Goal: Transaction & Acquisition: Purchase product/service

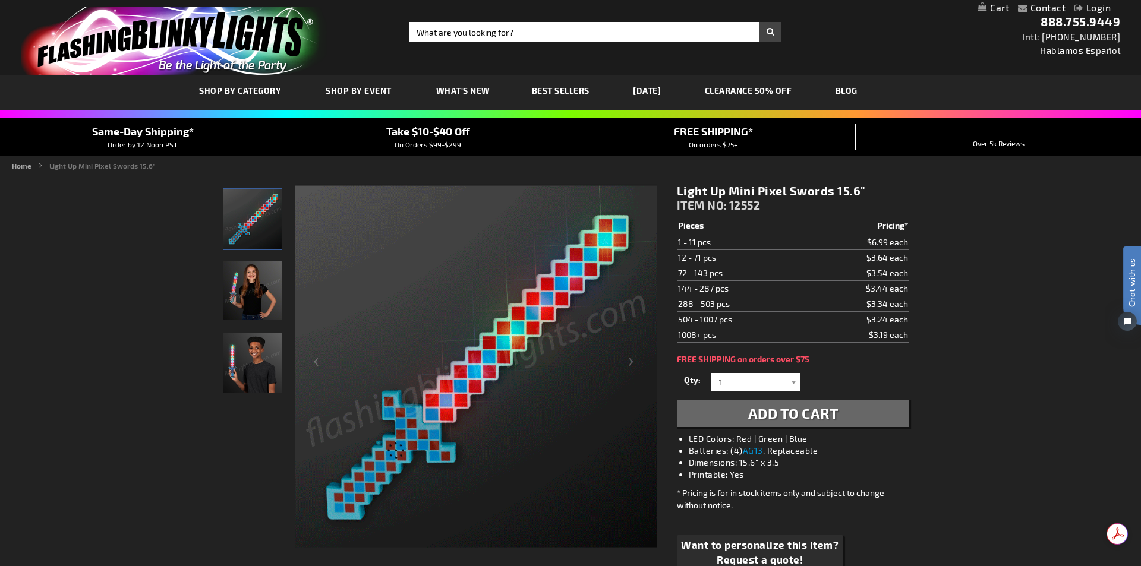
click at [241, 363] on div "Close dialog Get 10% Off Subscribe and save today Unlock Offer Submit" at bounding box center [570, 283] width 1141 height 566
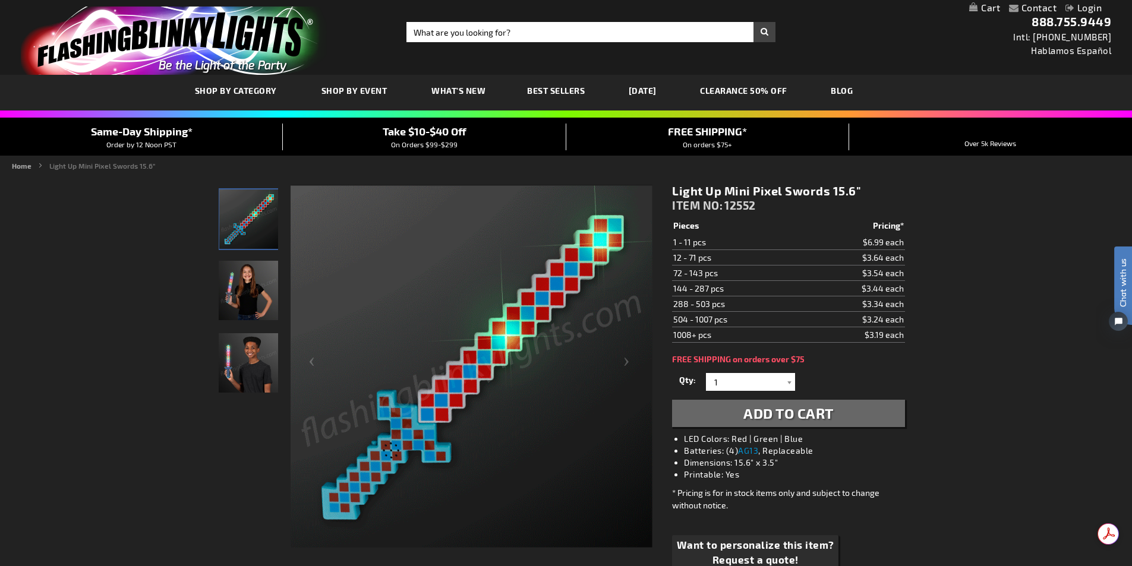
click at [272, 357] on img at bounding box center [248, 362] width 59 height 59
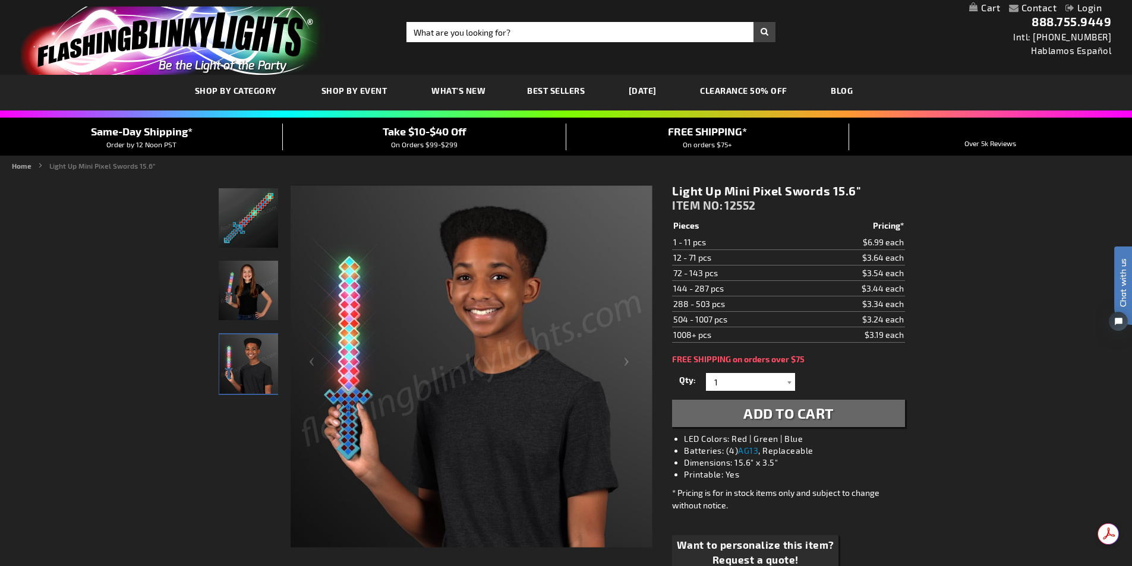
click at [775, 413] on span "Add to Cart" at bounding box center [788, 413] width 90 height 17
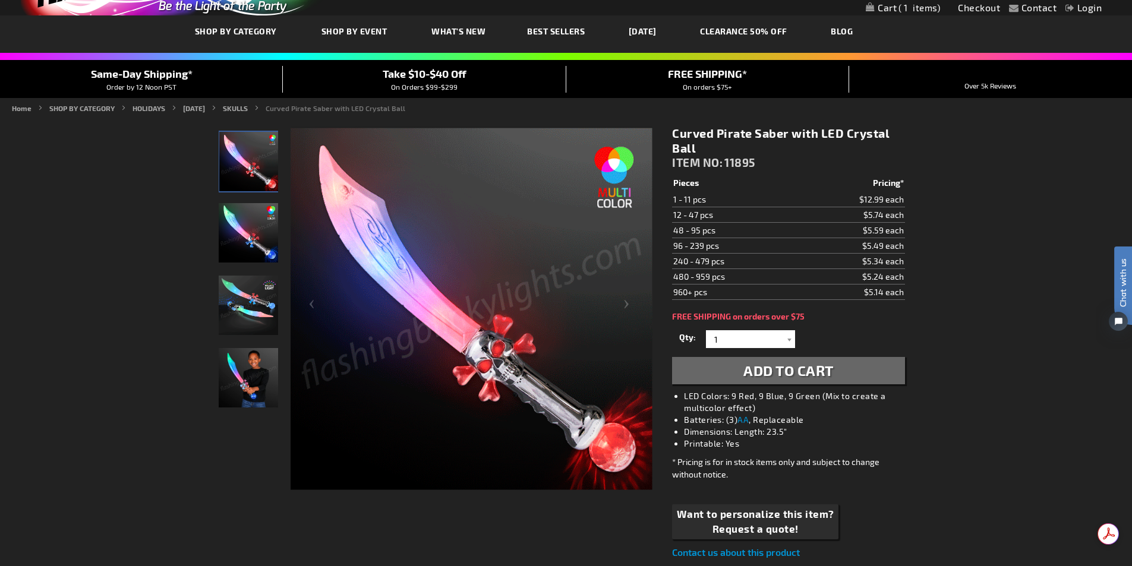
click at [776, 364] on span "Add to Cart" at bounding box center [788, 370] width 90 height 17
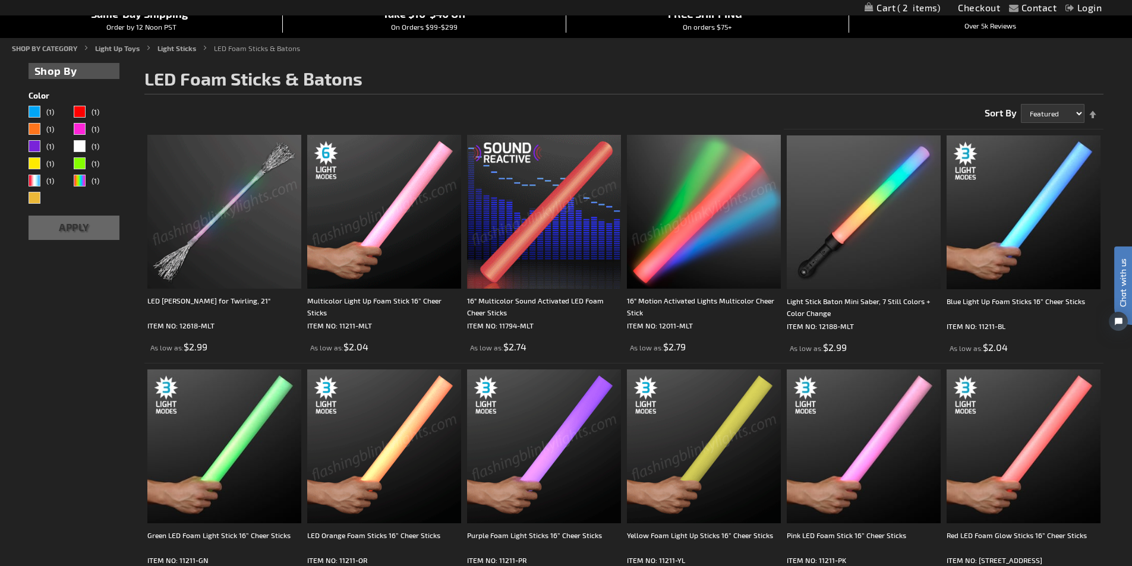
scroll to position [119, 0]
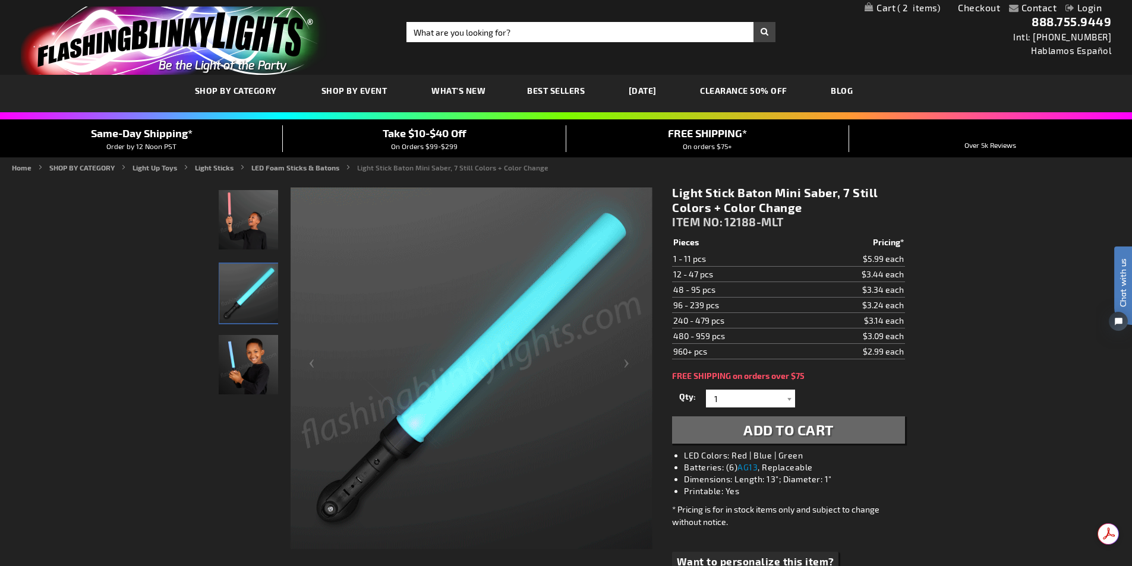
click at [778, 430] on span "Add to Cart" at bounding box center [788, 429] width 90 height 17
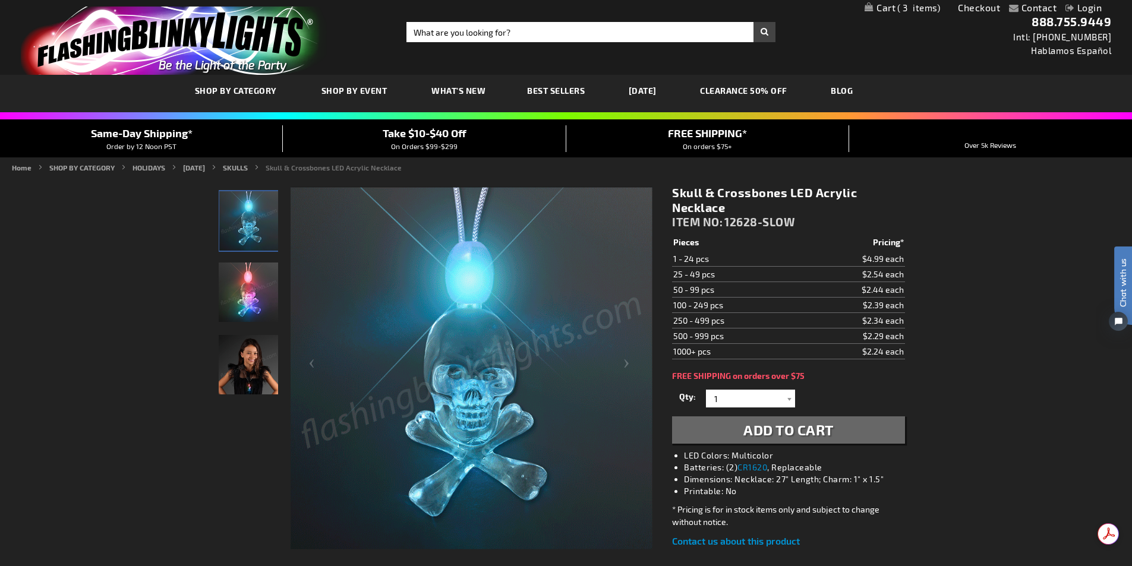
click at [881, 4] on link "My Cart 3 3 items" at bounding box center [901, 7] width 75 height 11
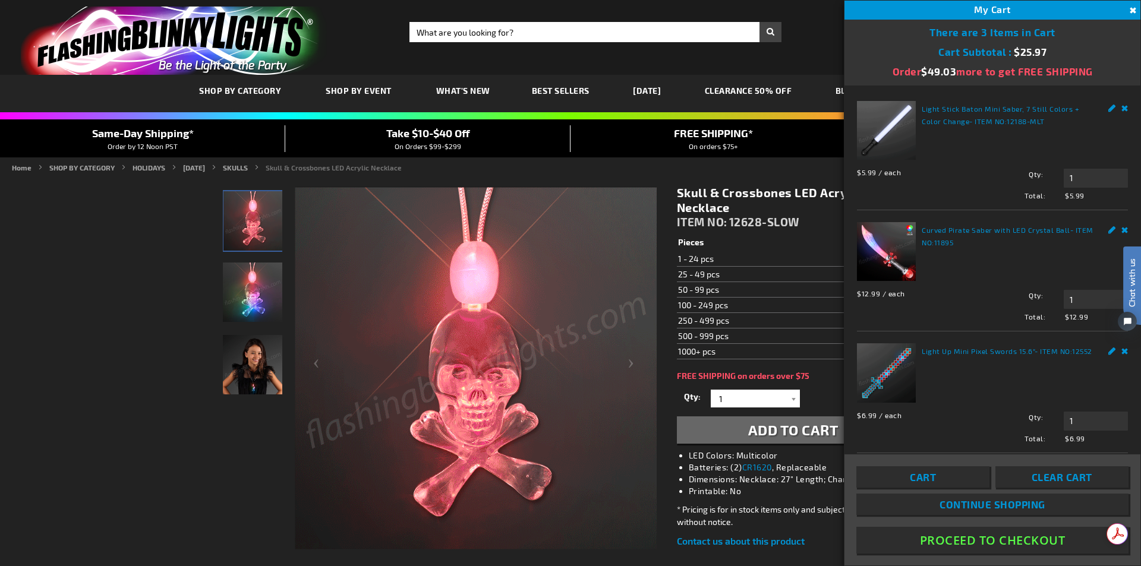
click at [769, 430] on span "Add to Cart" at bounding box center [793, 429] width 90 height 17
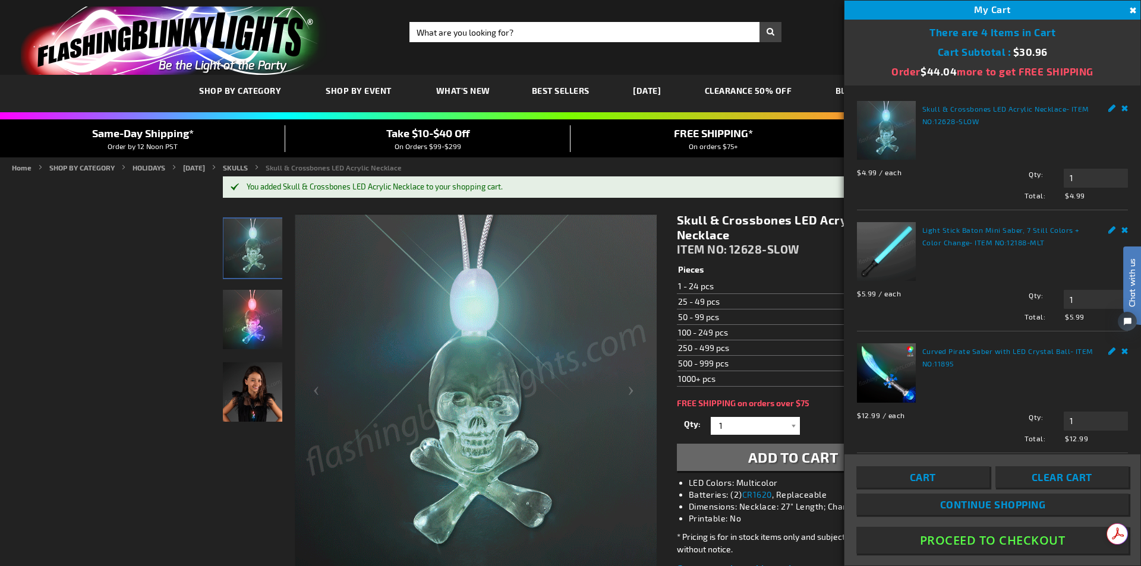
click at [915, 8] on div "My Cart 4" at bounding box center [992, 10] width 296 height 19
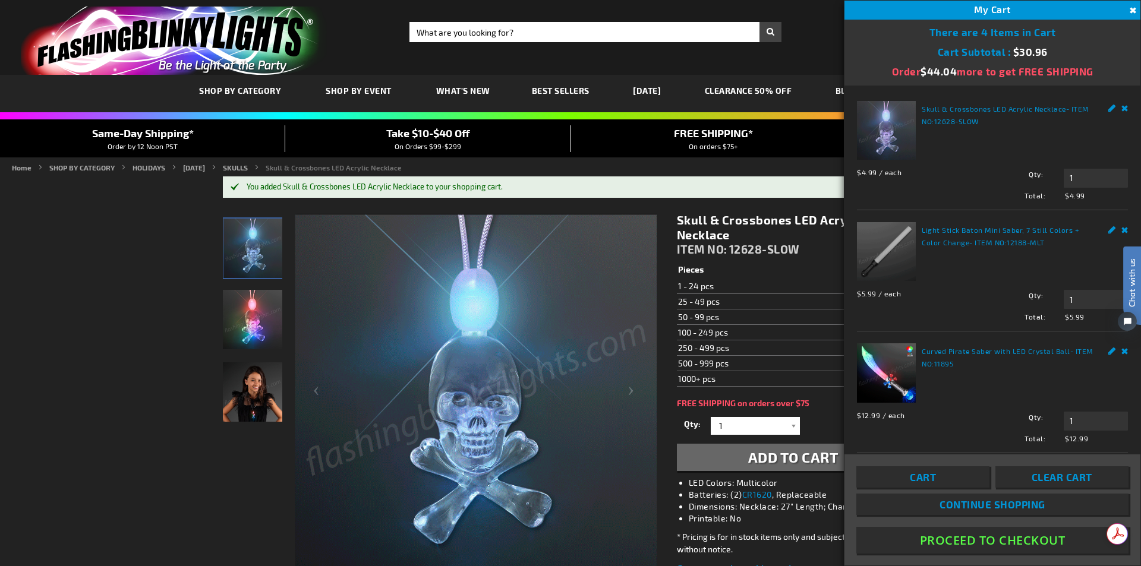
click at [1008, 541] on button "Proceed To Checkout" at bounding box center [992, 540] width 272 height 27
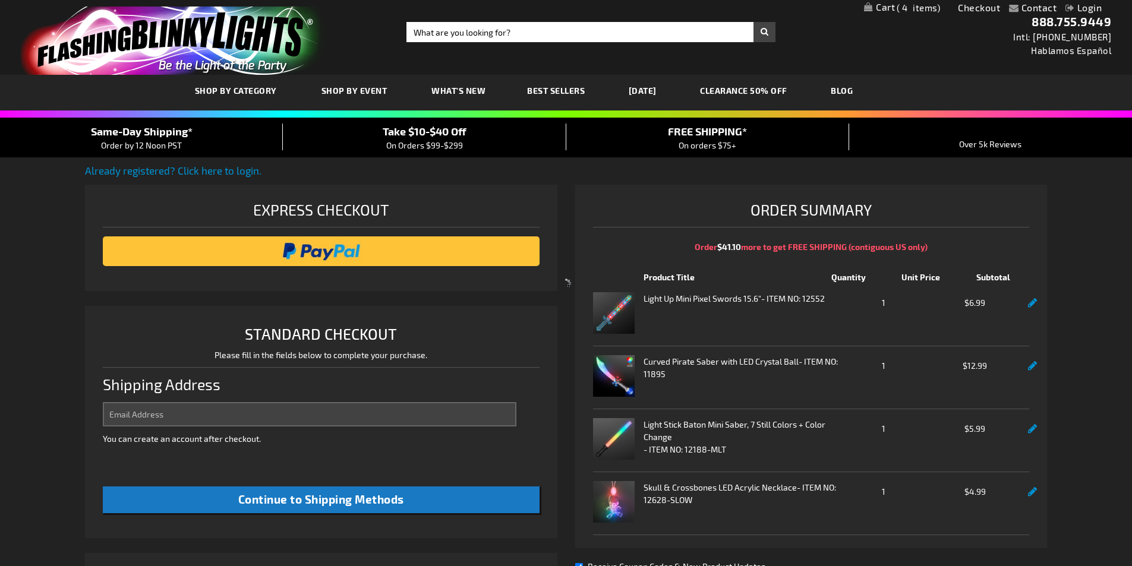
select select "US"
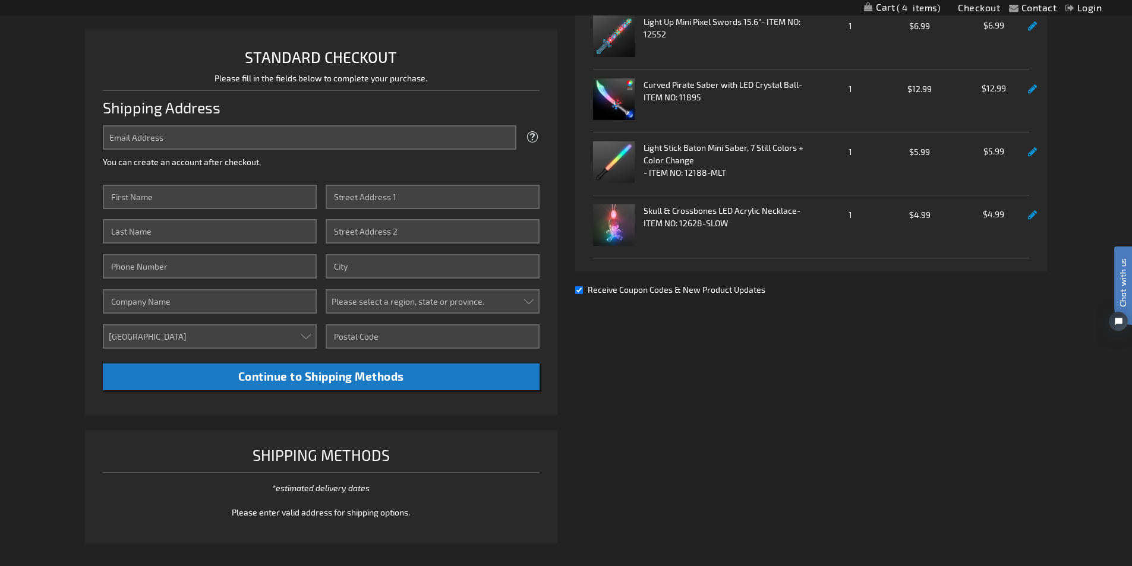
scroll to position [119, 0]
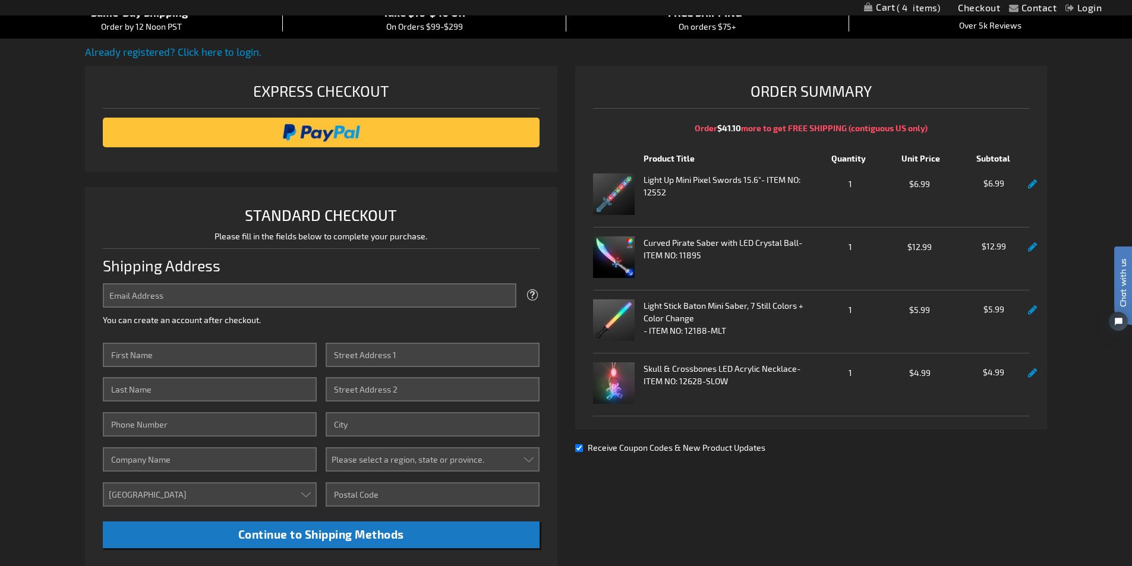
click at [579, 447] on input "Receive Coupon Codes & New Product Updates" at bounding box center [579, 448] width 8 height 8
checkbox input "false"
click at [298, 295] on input "Email Address" at bounding box center [309, 295] width 413 height 24
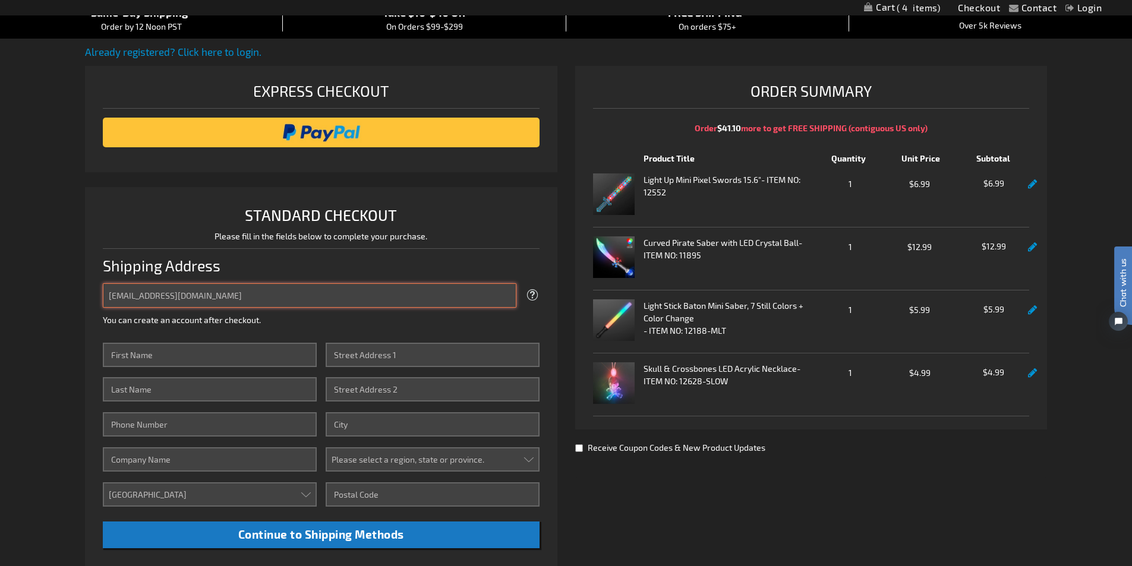
drag, startPoint x: 250, startPoint y: 299, endPoint x: 0, endPoint y: 297, distance: 250.1
click at [0, 297] on div "Contact Compare Products Checkout Login Skip to Content My Cart 4 4 items My Ca…" at bounding box center [566, 448] width 1132 height 1134
click at [225, 299] on input "[EMAIL_ADDRESS][DOMAIN_NAME]" at bounding box center [309, 295] width 413 height 24
click at [273, 299] on input "michaeljordan_27@yahoo.co" at bounding box center [309, 295] width 413 height 24
type input "m"
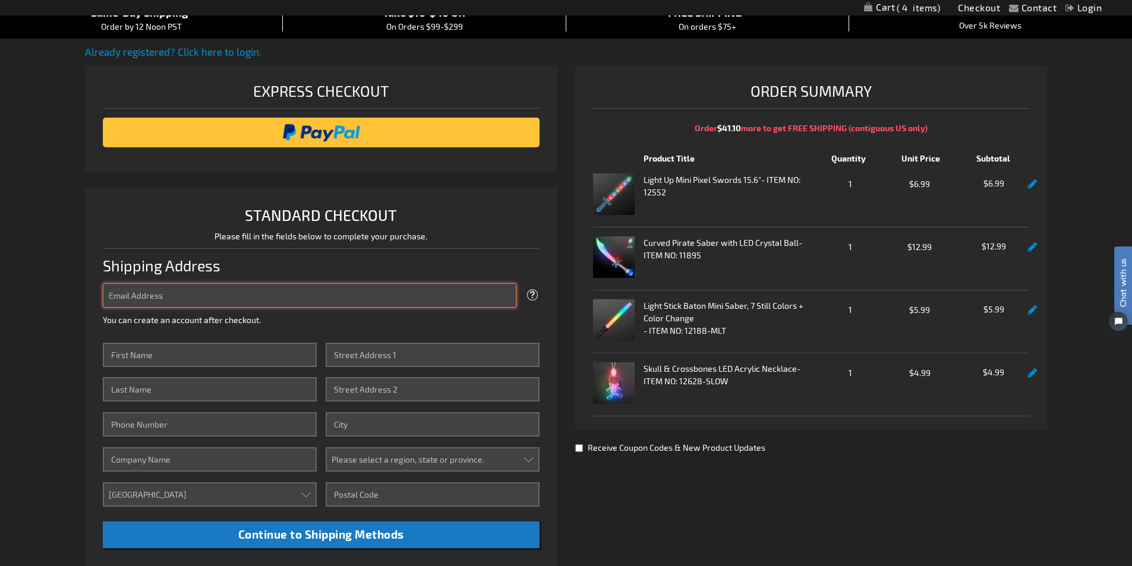
click at [279, 297] on input "Email Address" at bounding box center [309, 295] width 413 height 24
type input "[EMAIL_ADDRESS][DOMAIN_NAME]"
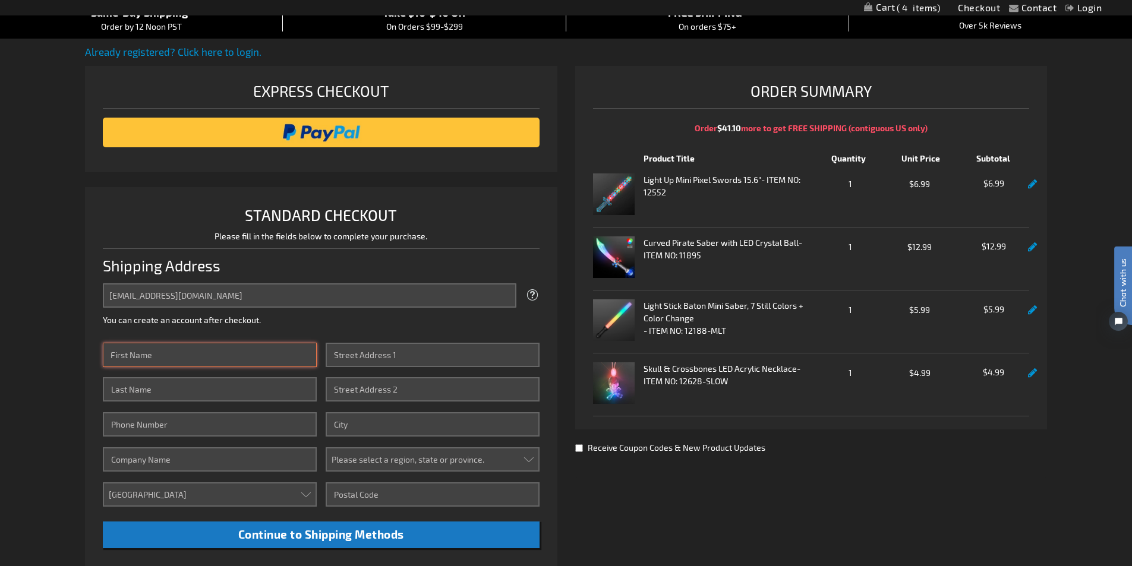
click at [185, 352] on input "First Name" at bounding box center [210, 355] width 214 height 24
type input "Michael"
type input "Jordan"
type input "6465966989"
type input "[STREET_ADDRESS]"
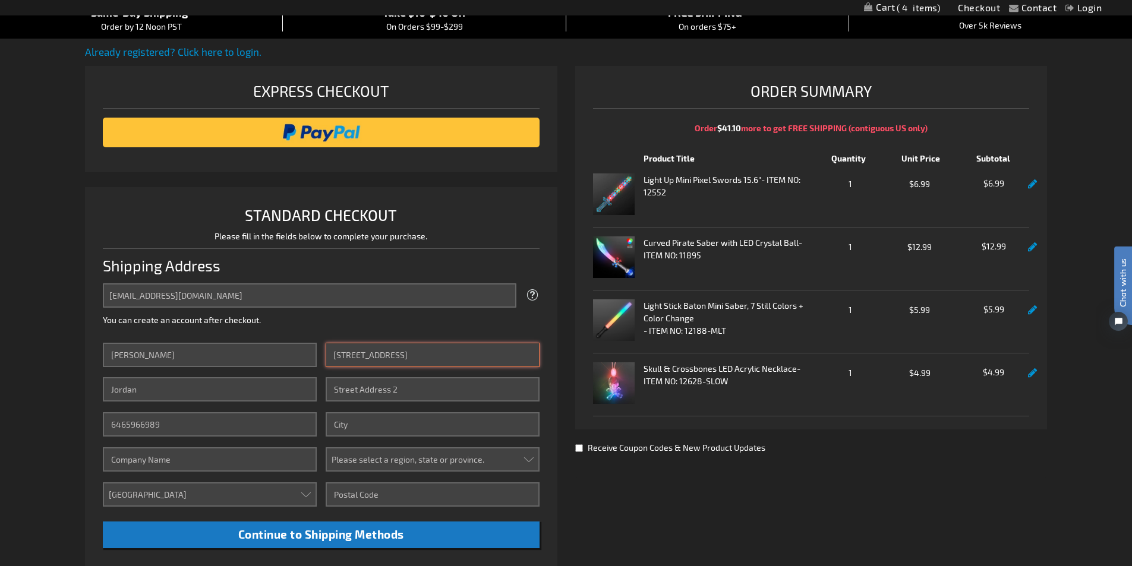
type input "Dallas"
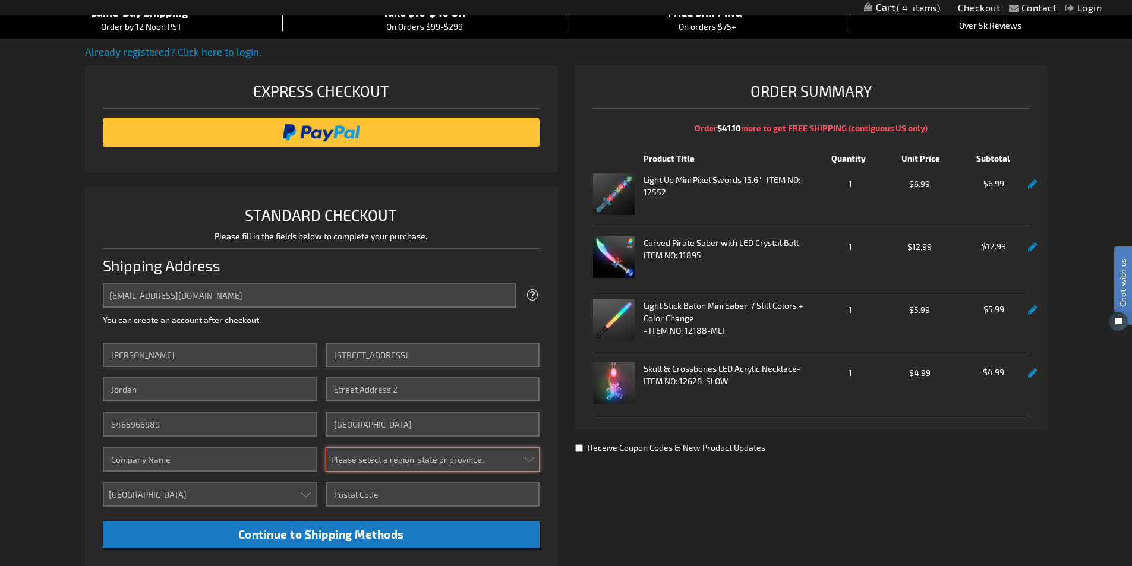
select select "57"
type input "75205"
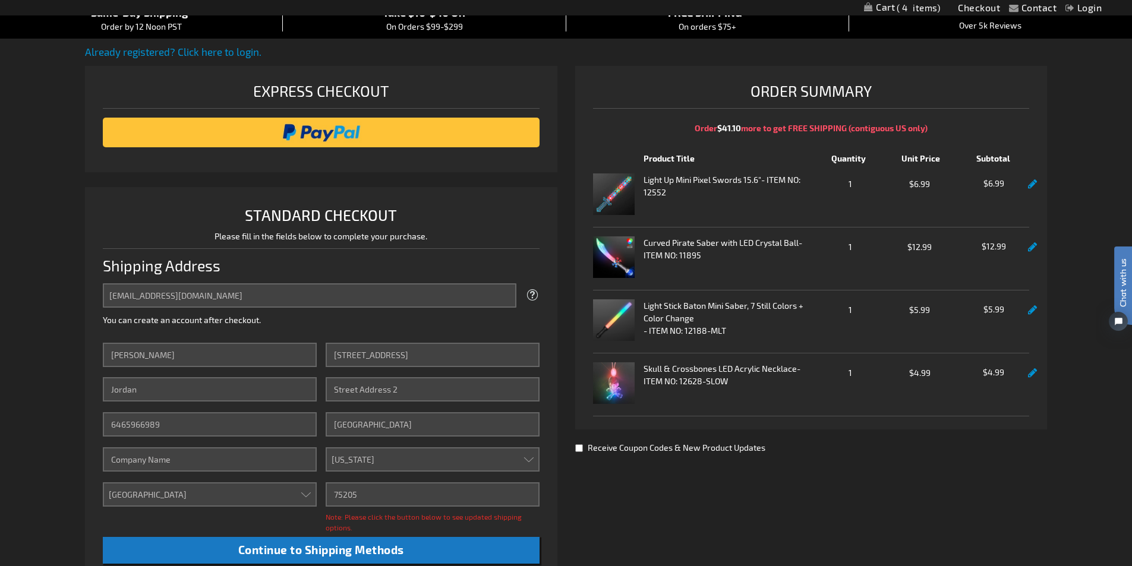
click at [72, 457] on div "Contact Compare Products Checkout Login Skip to Content My Cart 4 4 items My Ca…" at bounding box center [566, 455] width 1132 height 1149
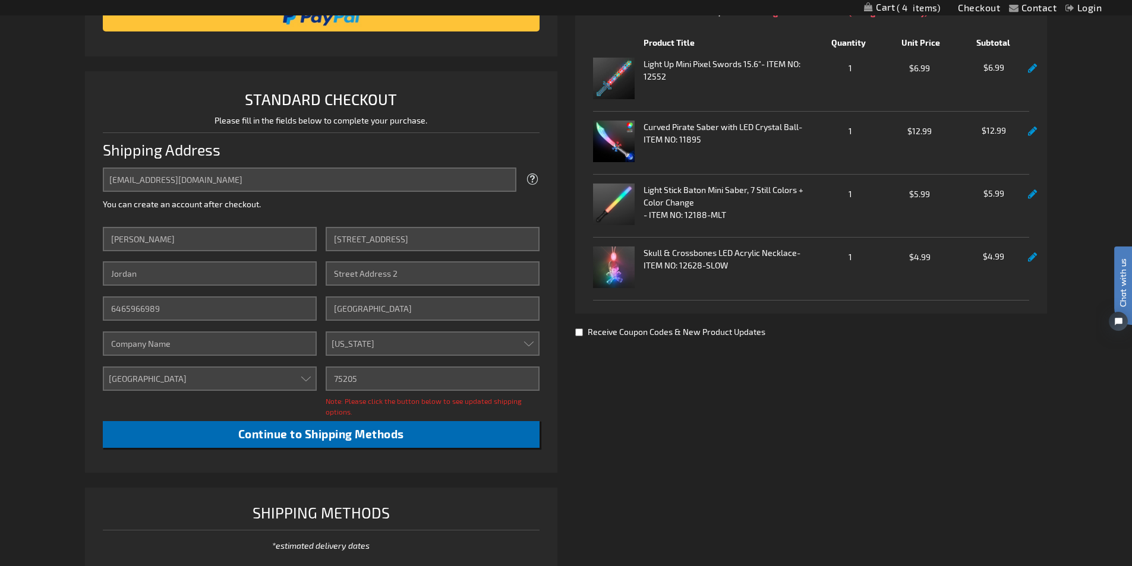
scroll to position [238, 0]
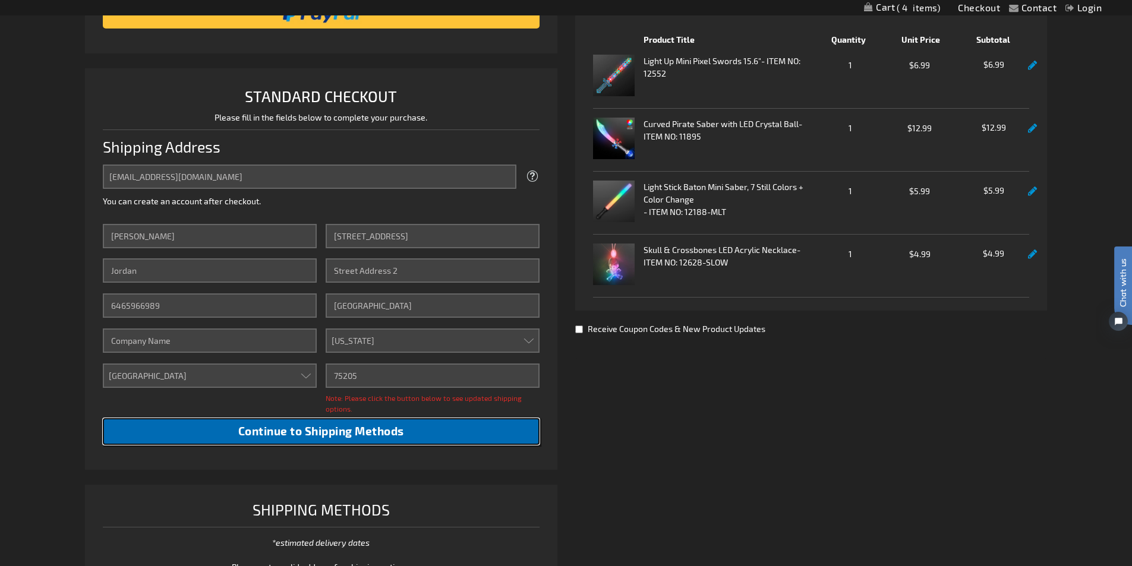
click at [319, 428] on span "Continue to Shipping Methods" at bounding box center [321, 431] width 166 height 14
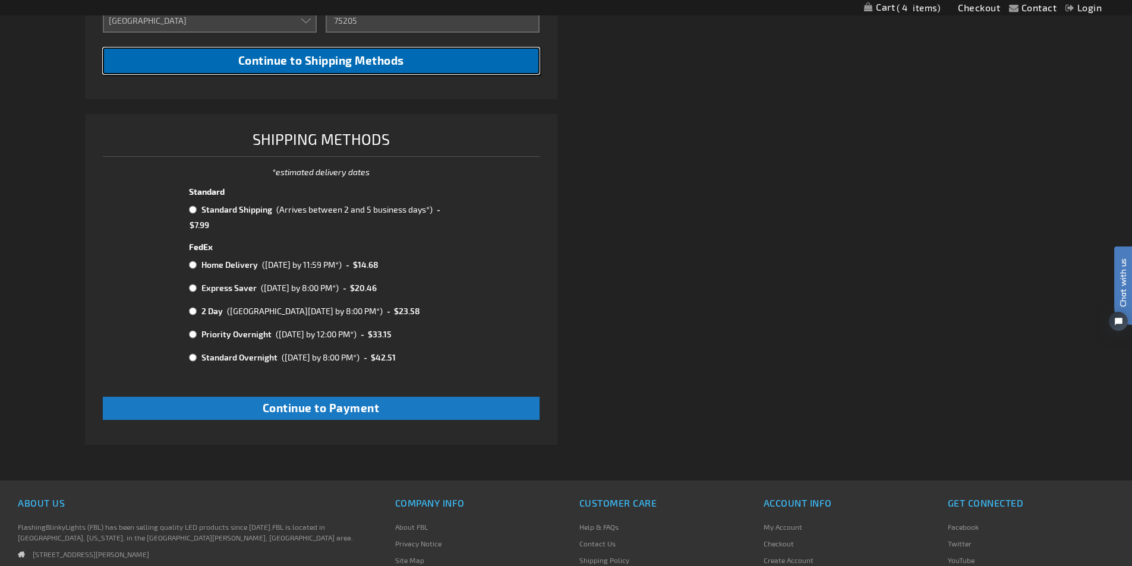
scroll to position [594, 0]
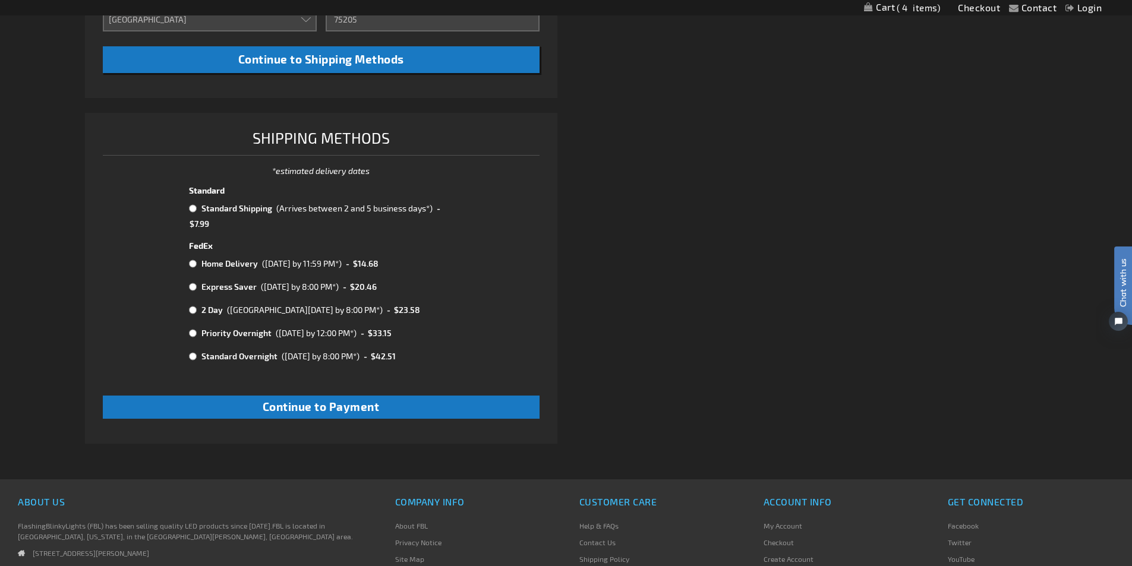
click at [195, 212] on input "radio" at bounding box center [193, 209] width 8 height 10
radio input "true"
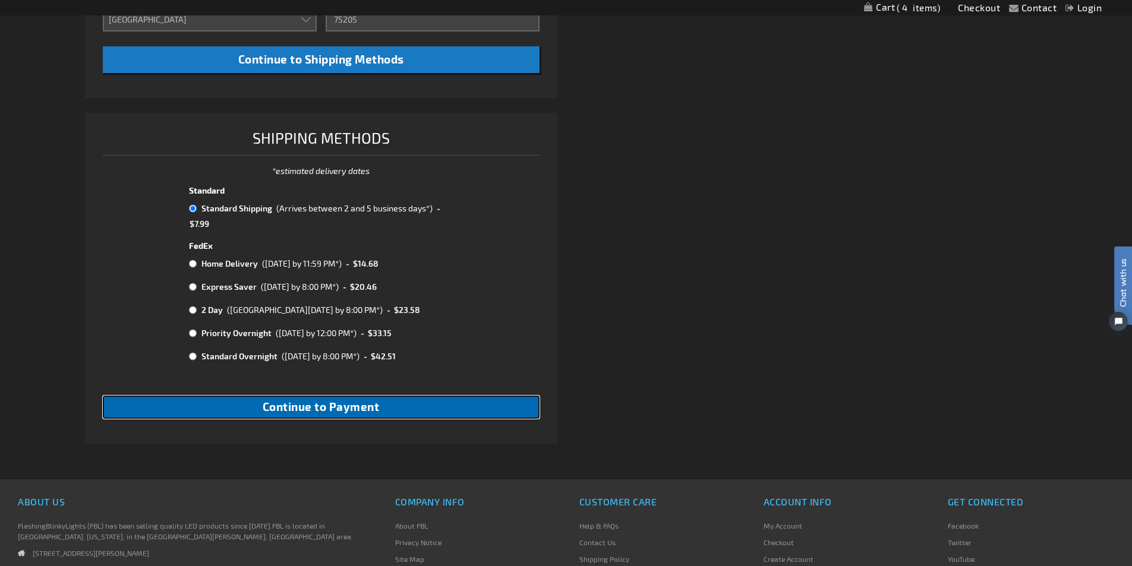
click at [334, 402] on span "Continue to Payment" at bounding box center [321, 407] width 117 height 14
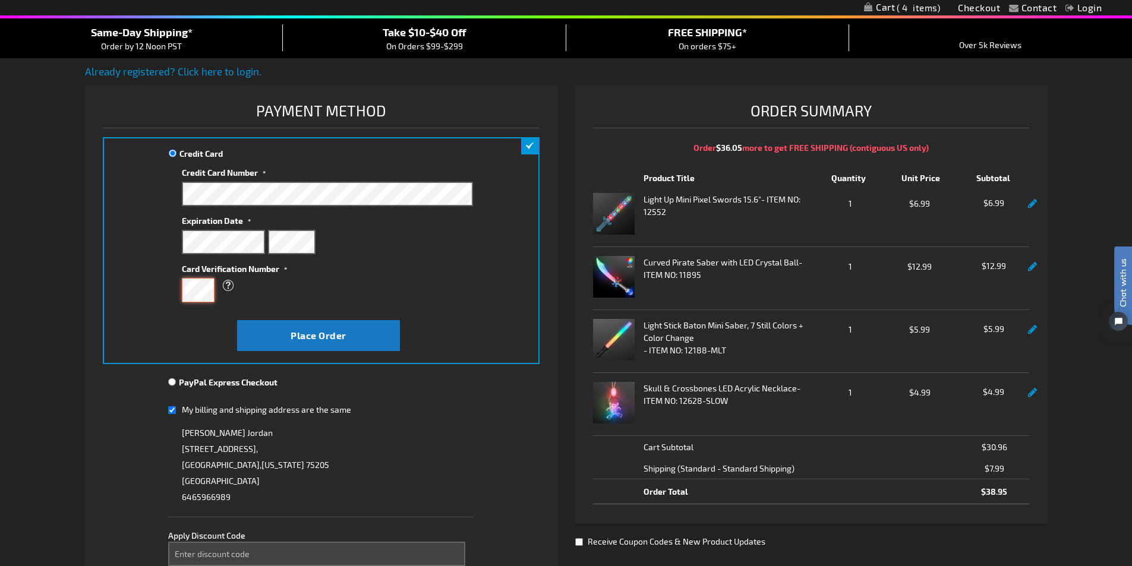
scroll to position [238, 0]
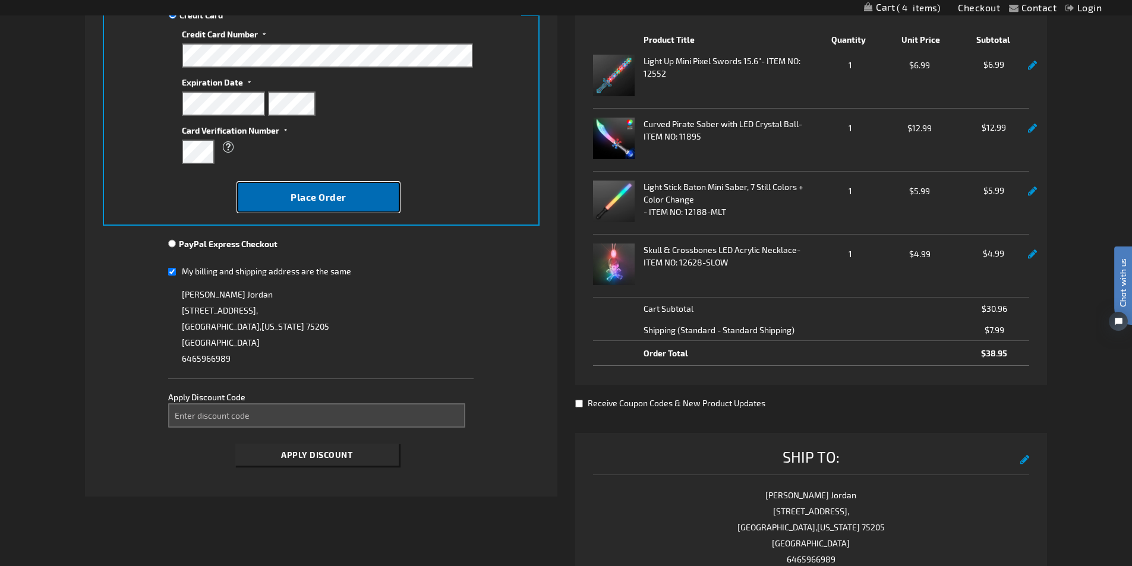
click at [318, 192] on span "Place Order" at bounding box center [319, 196] width 56 height 11
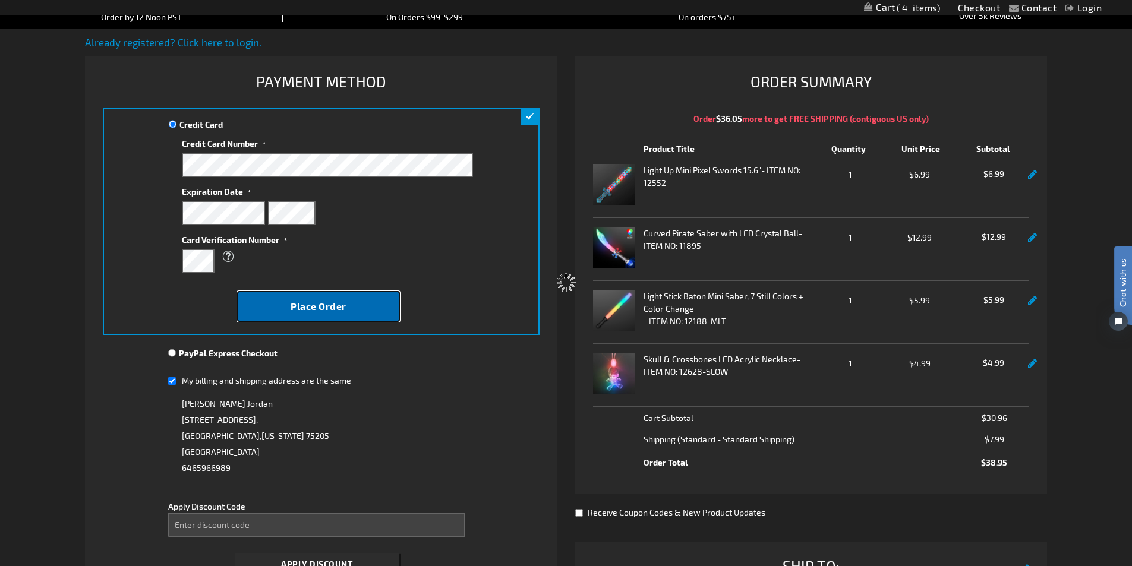
scroll to position [0, 0]
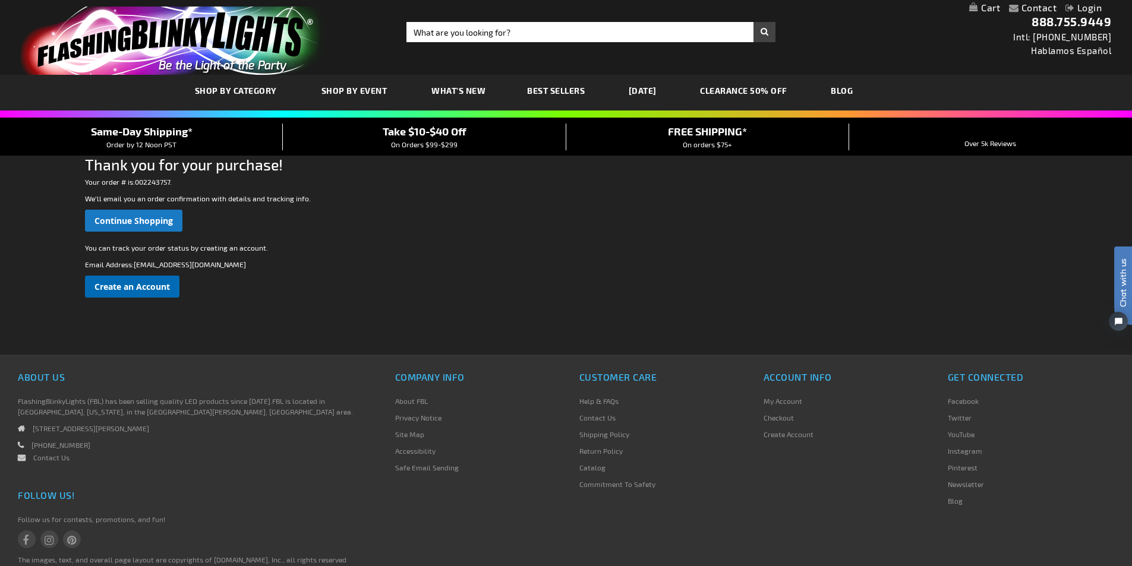
click at [138, 287] on span "Create an Account" at bounding box center [131, 286] width 75 height 11
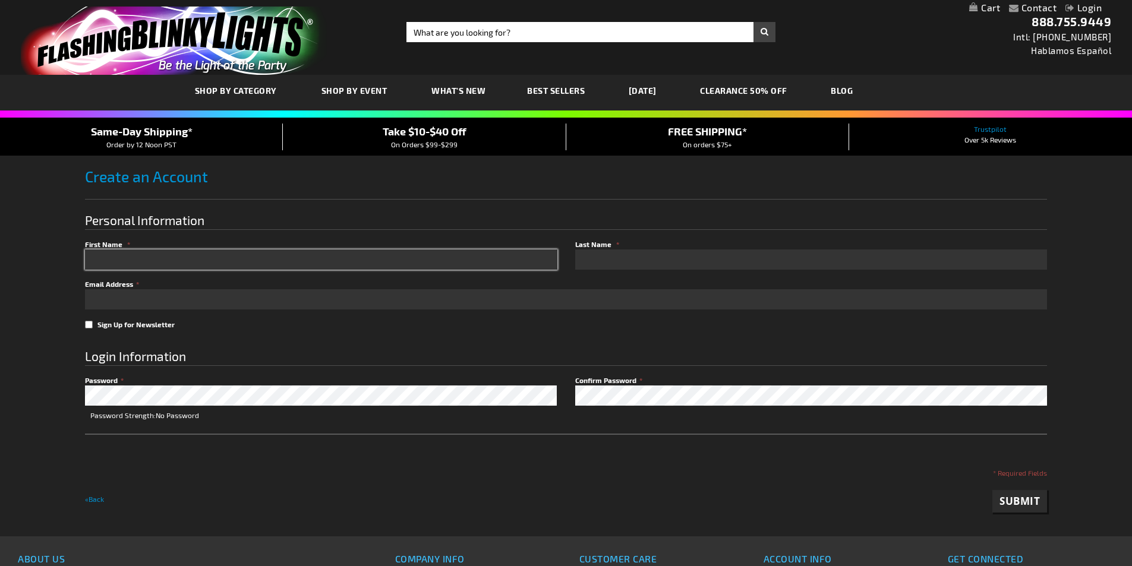
drag, startPoint x: 0, startPoint y: 0, endPoint x: 175, endPoint y: 257, distance: 310.9
click at [175, 257] on input "First Name" at bounding box center [321, 260] width 472 height 20
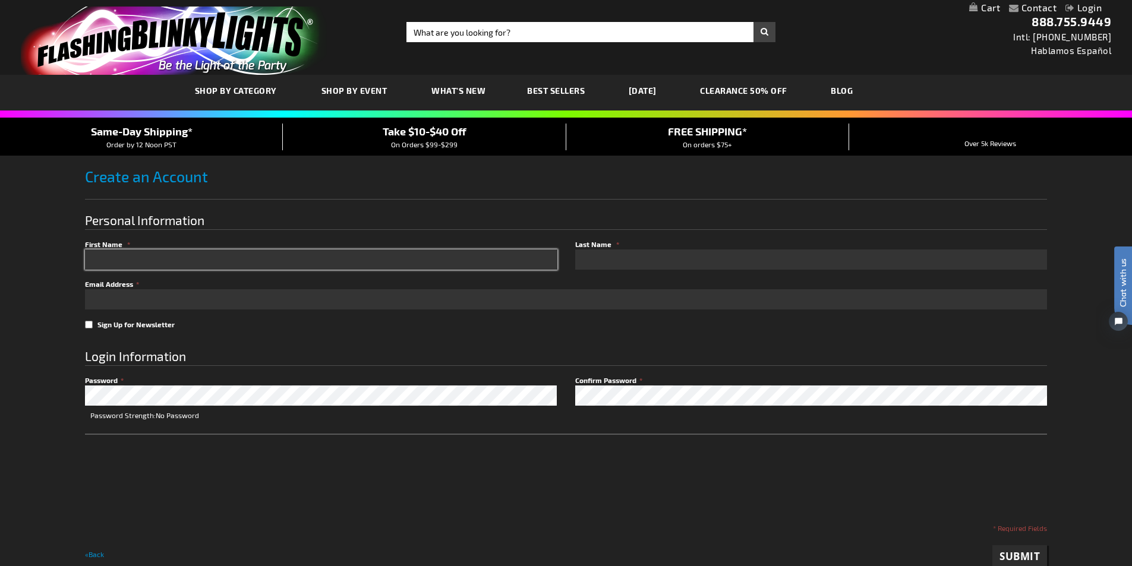
click at [174, 259] on input "First Name" at bounding box center [321, 260] width 472 height 20
type input "Mike"
type input "Jordan"
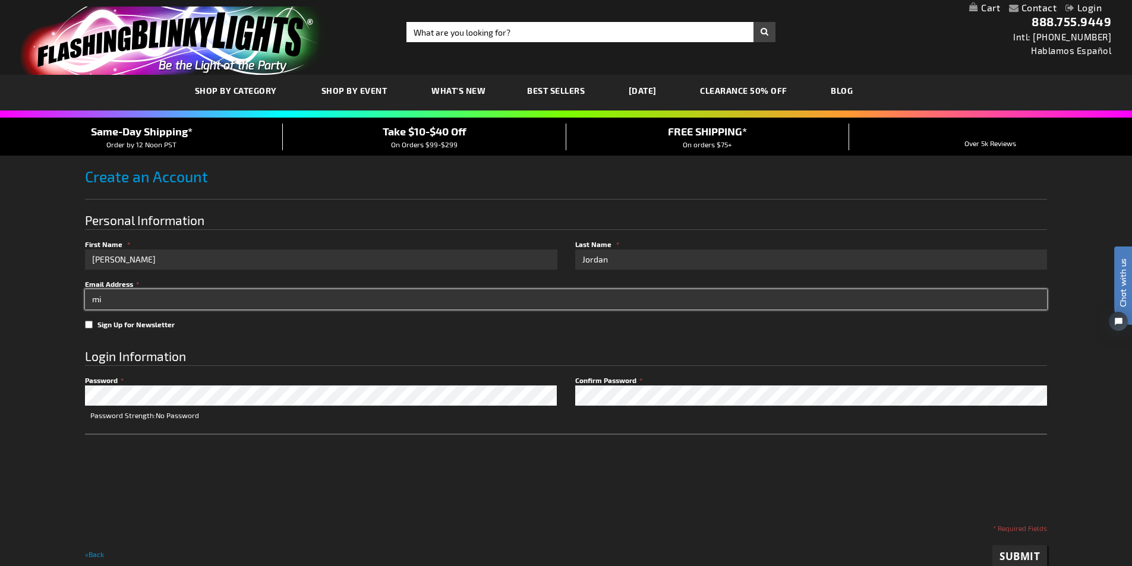
type input "[EMAIL_ADDRESS][DOMAIN_NAME]"
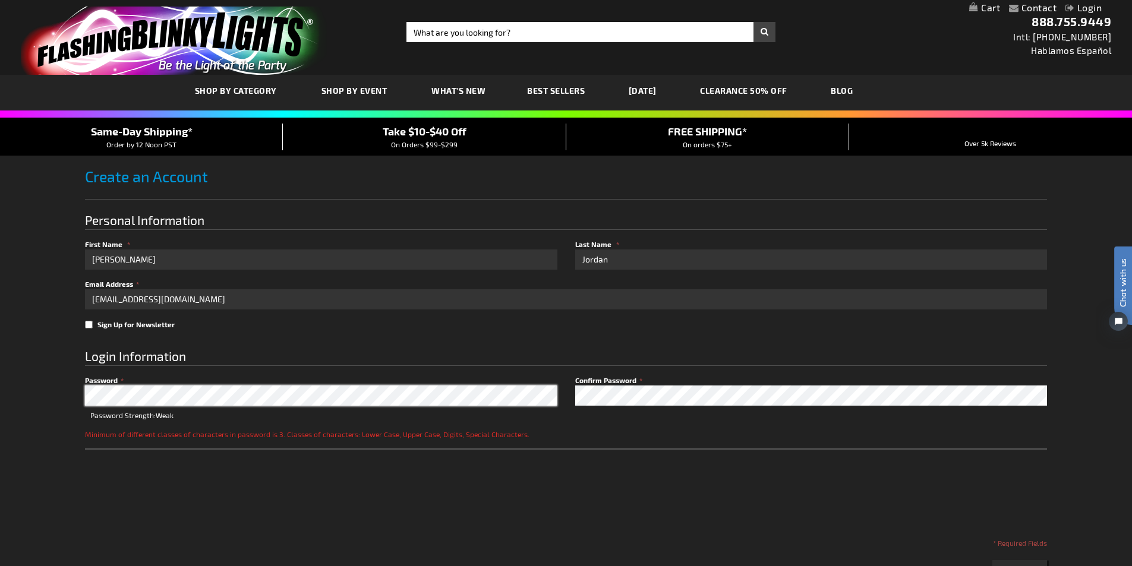
click at [12, 398] on div "Contact Compare Products Login Skip to Content My Cart My Cart Close You have n…" at bounding box center [566, 442] width 1132 height 884
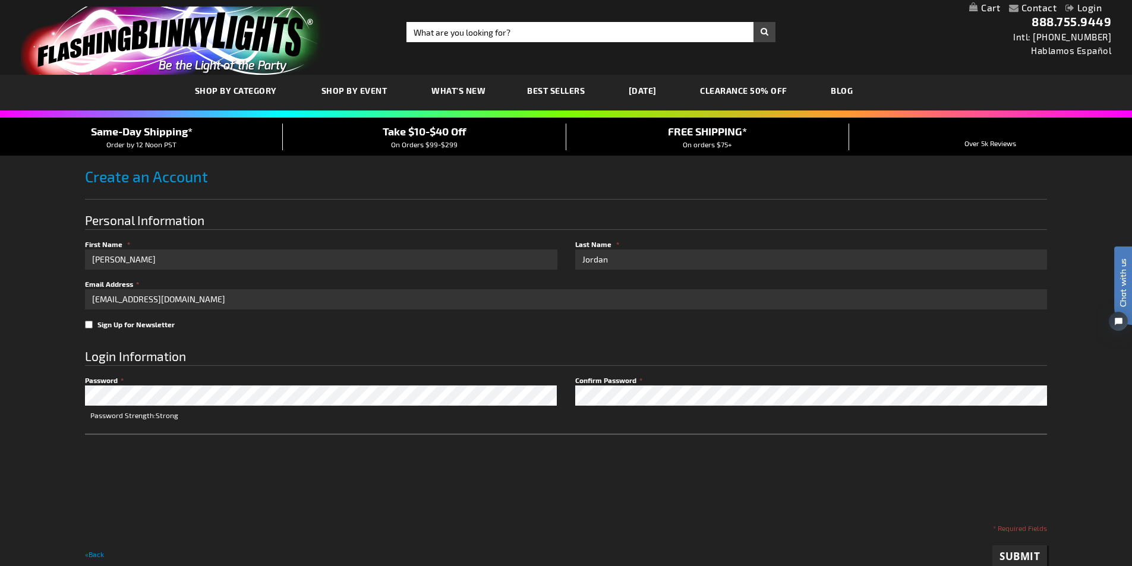
checkbox input "true"
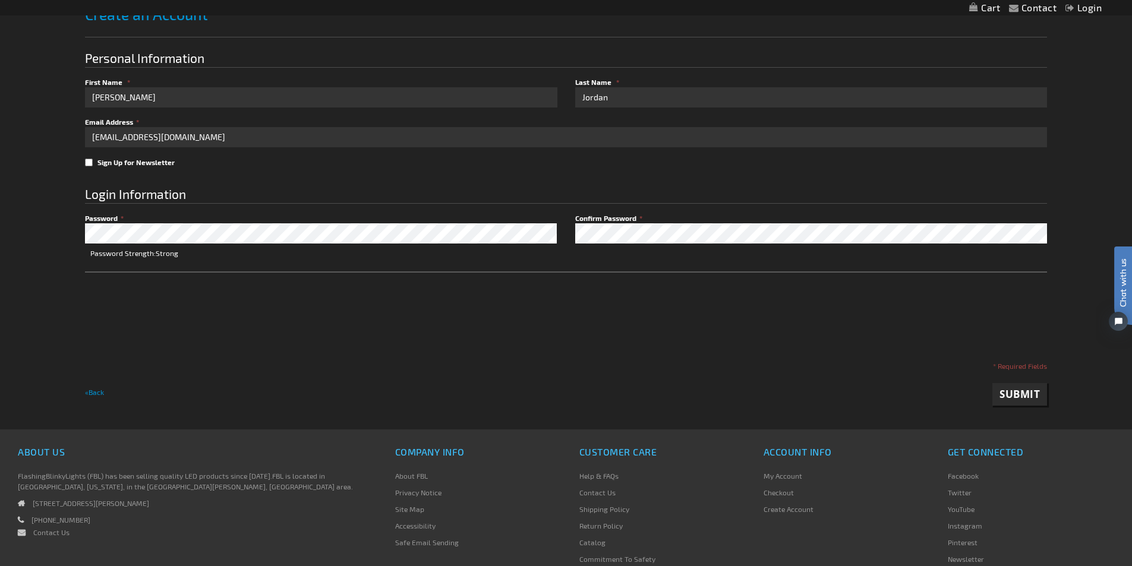
scroll to position [178, 0]
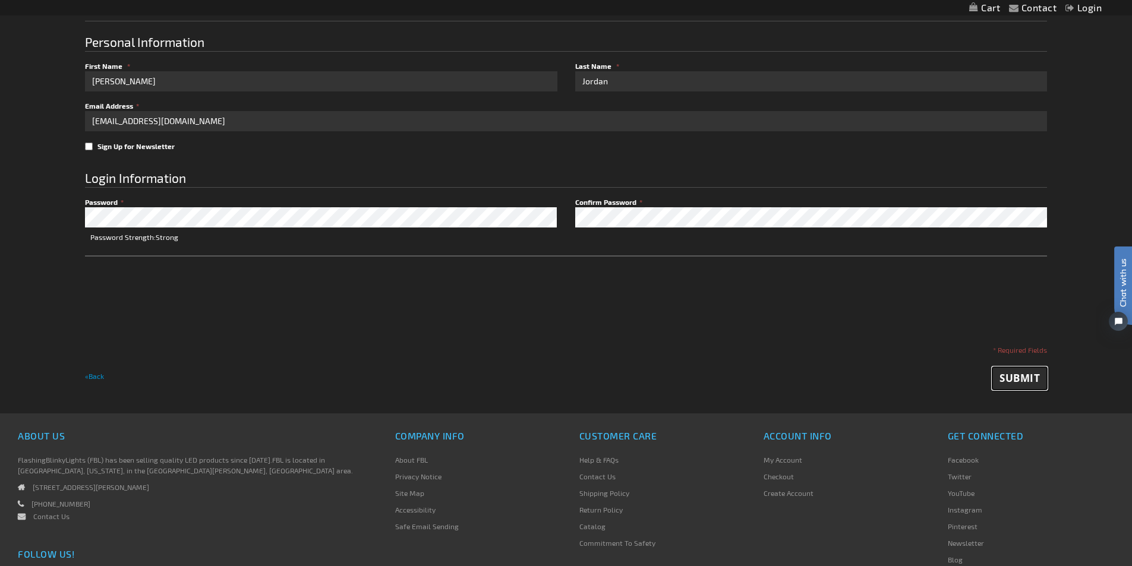
click at [1019, 378] on span "Submit" at bounding box center [1019, 378] width 40 height 14
